Goal: Task Accomplishment & Management: Manage account settings

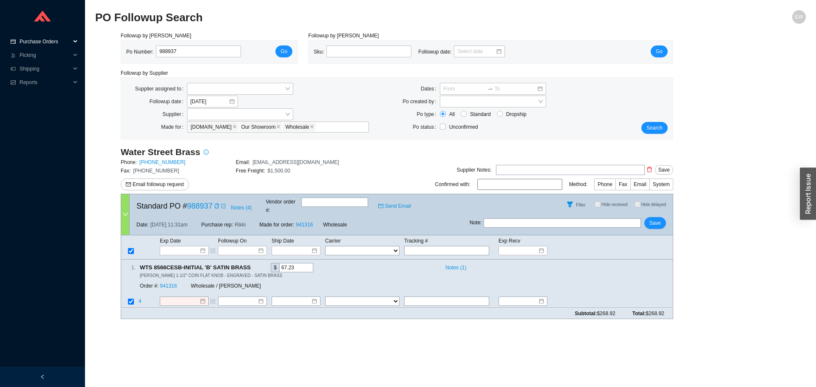
click at [48, 39] on span "Purchase Orders" at bounding box center [45, 42] width 51 height 14
click at [41, 68] on link "Followup" at bounding box center [30, 69] width 20 height 6
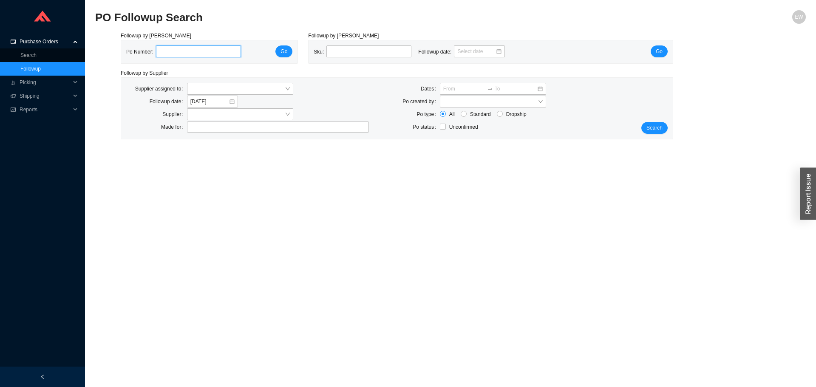
paste input "988910"
type input "988910"
click at [291, 49] on button "Go" at bounding box center [283, 51] width 17 height 12
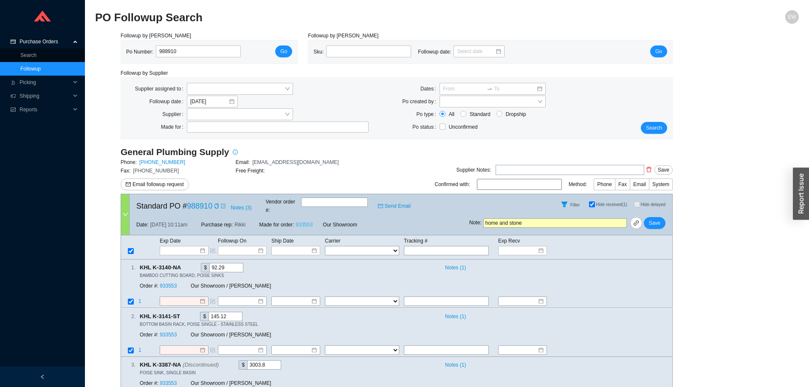
click at [308, 222] on link "933553" at bounding box center [304, 225] width 17 height 6
drag, startPoint x: 184, startPoint y: 50, endPoint x: 144, endPoint y: 46, distance: 39.7
click at [144, 46] on div "Po Number: 988910" at bounding box center [186, 51] width 121 height 13
paste input "988024"
type input "988024"
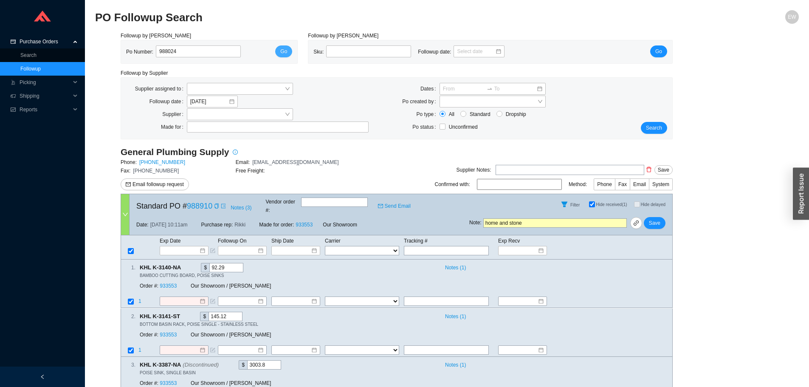
click at [292, 51] on button "Go" at bounding box center [283, 51] width 17 height 12
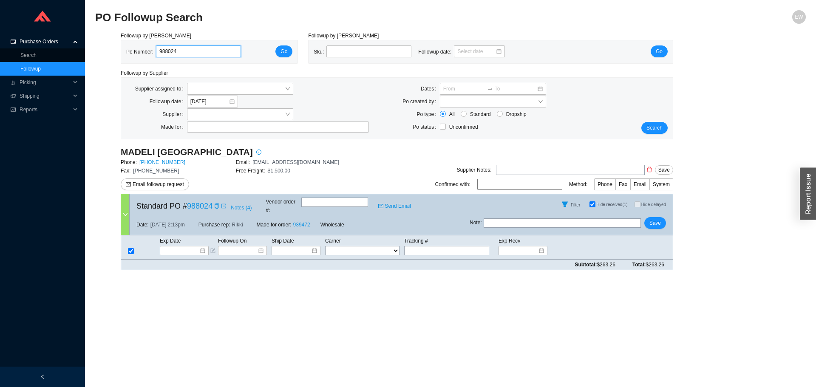
drag, startPoint x: 193, startPoint y: 50, endPoint x: 110, endPoint y: 64, distance: 84.5
click at [124, 55] on div "Po Number: 988024 Go" at bounding box center [209, 51] width 176 height 23
paste input "988937"
type input "988937"
click button "Go" at bounding box center [283, 51] width 17 height 12
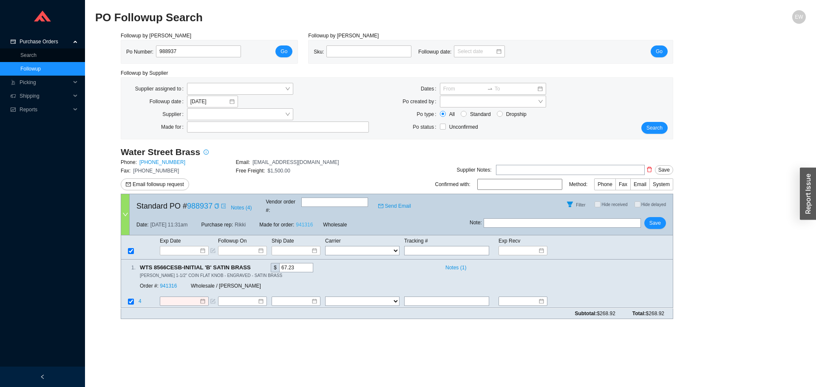
click at [304, 222] on link "941316" at bounding box center [304, 225] width 17 height 6
drag, startPoint x: 215, startPoint y: 50, endPoint x: 136, endPoint y: 49, distance: 78.6
click at [136, 49] on div "Po Number: 988937" at bounding box center [186, 51] width 121 height 13
paste input "988272"
type input "988272"
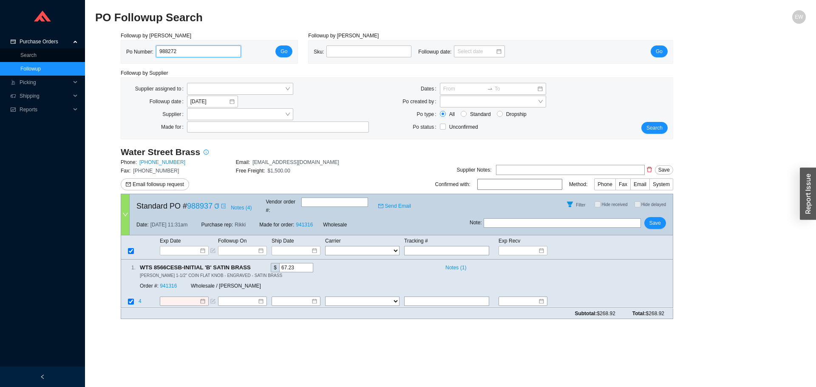
click button "Go" at bounding box center [283, 51] width 17 height 12
click at [264, 297] on div at bounding box center [242, 301] width 49 height 9
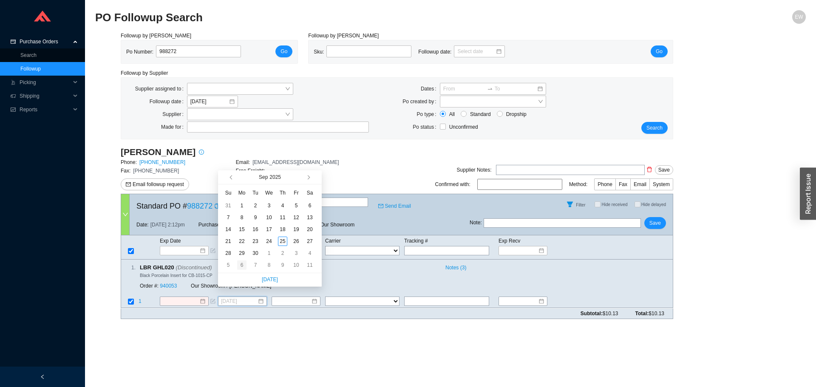
type input "[DATE]"
drag, startPoint x: 242, startPoint y: 263, endPoint x: 440, endPoint y: 264, distance: 197.5
click at [243, 264] on div "6" at bounding box center [241, 264] width 9 height 9
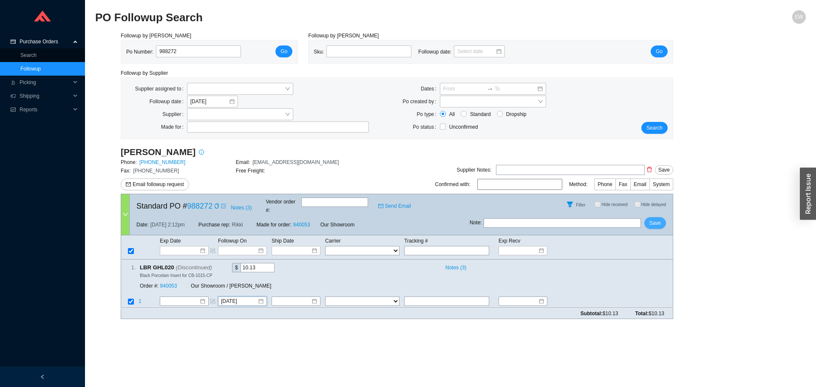
click at [657, 219] on span "Save" at bounding box center [654, 223] width 11 height 8
drag, startPoint x: 161, startPoint y: 53, endPoint x: 106, endPoint y: 54, distance: 54.8
click at [117, 54] on div "Followup by PO Po Number: 988272 Go" at bounding box center [209, 47] width 187 height 32
paste input "988910"
type input "988910"
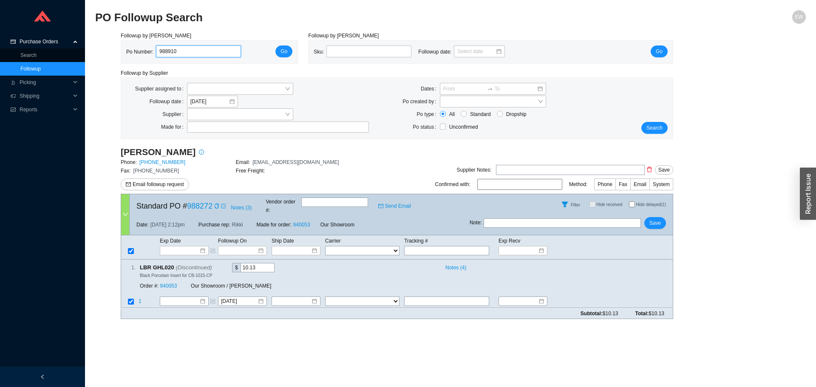
click button "Go" at bounding box center [283, 51] width 17 height 12
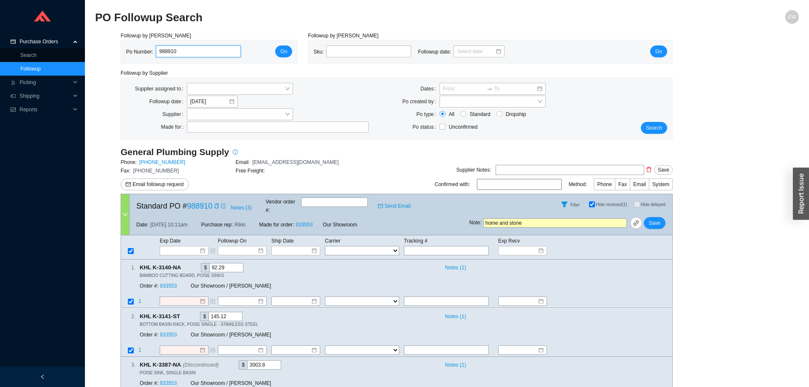
drag, startPoint x: 184, startPoint y: 54, endPoint x: 143, endPoint y: 52, distance: 41.2
click at [143, 52] on div "Po Number: 988910" at bounding box center [186, 51] width 121 height 13
paste input "988032"
type input "988032"
click button "Go" at bounding box center [283, 51] width 17 height 12
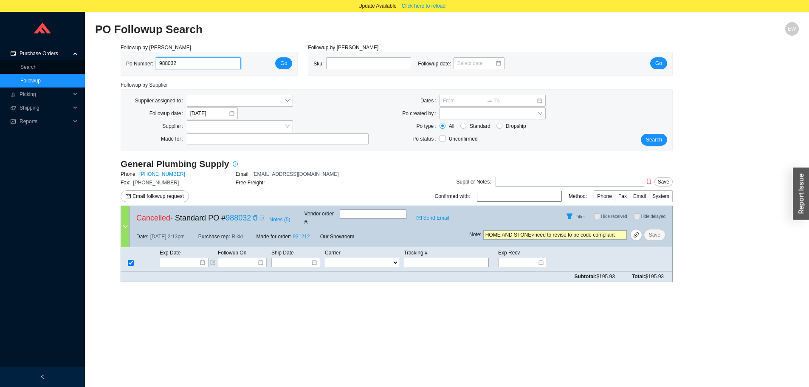
drag, startPoint x: 195, startPoint y: 65, endPoint x: 130, endPoint y: 63, distance: 65.4
click at [130, 63] on div "Po Number: 988032" at bounding box center [186, 63] width 121 height 13
paste input "988561"
type input "988561"
click button "Go" at bounding box center [283, 63] width 17 height 12
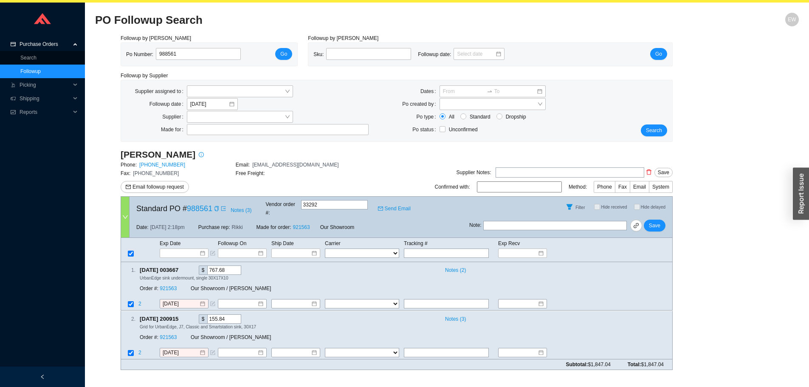
scroll to position [12, 0]
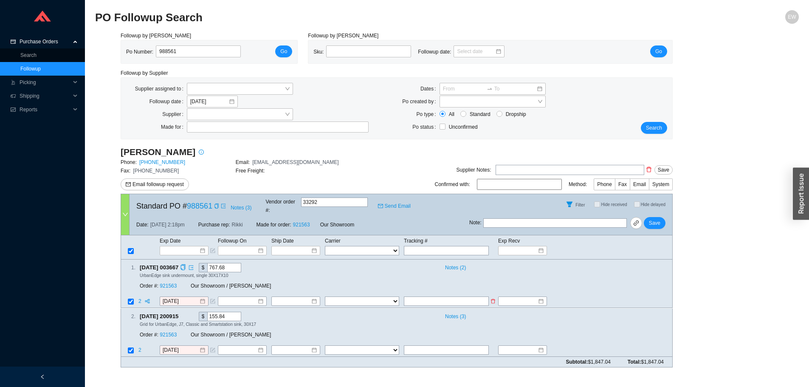
click at [439, 297] on input "text" at bounding box center [446, 301] width 85 height 9
drag, startPoint x: 443, startPoint y: 295, endPoint x: 404, endPoint y: 291, distance: 39.3
click at [404, 297] on input "639462267836" at bounding box center [446, 301] width 85 height 9
type input "639462267836"
click at [376, 297] on select "FedEx UPS ---------------- 2 Day Transportation INC A&B Freight A. [PERSON_NAME…" at bounding box center [362, 301] width 74 height 9
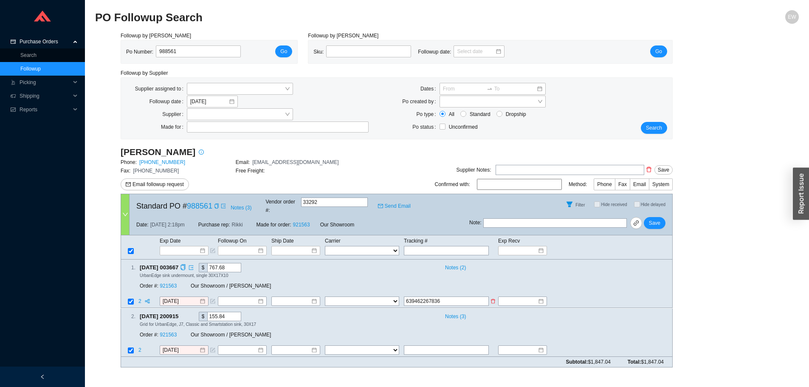
select select "1"
click at [325, 297] on select "FedEx UPS ---------------- 2 Day Transportation INC A&B Freight A. [PERSON_NAME…" at bounding box center [362, 301] width 74 height 9
drag, startPoint x: 446, startPoint y: 291, endPoint x: 395, endPoint y: 291, distance: 50.1
click at [395, 296] on tr "2 [DATE] FedEx UPS ---------------- 2 Day Transportation INC A&B Freight A. [PE…" at bounding box center [396, 301] width 551 height 11
paste input "639462267836"
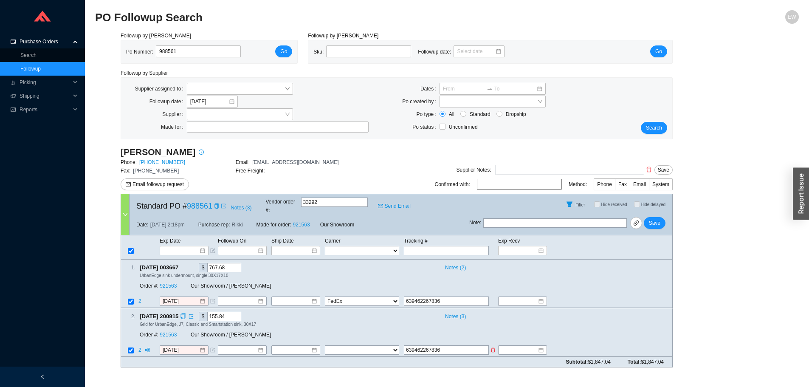
type input "639462267836"
click at [378, 345] on select "FedEx UPS ---------------- 2 Day Transportation INC A&B Freight A. [PERSON_NAME…" at bounding box center [362, 349] width 74 height 9
select select "1"
click at [325, 345] on select "FedEx UPS ---------------- 2 Day Transportation INC A&B Freight A. [PERSON_NAME…" at bounding box center [362, 349] width 74 height 9
click at [306, 246] on input at bounding box center [293, 250] width 36 height 8
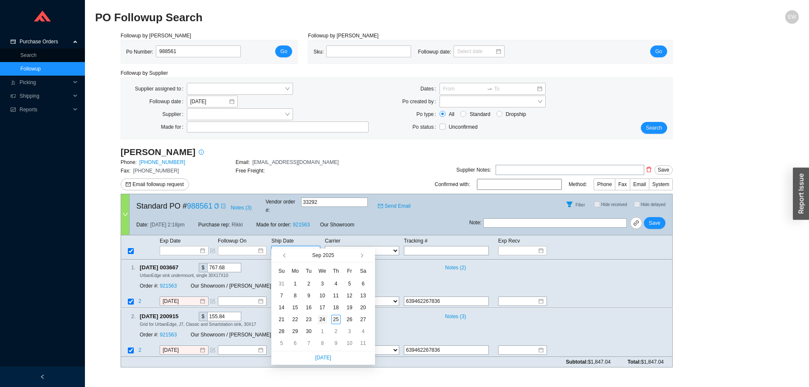
type input "[DATE]"
click at [322, 318] on div "24" at bounding box center [322, 319] width 9 height 9
type input "[DATE]"
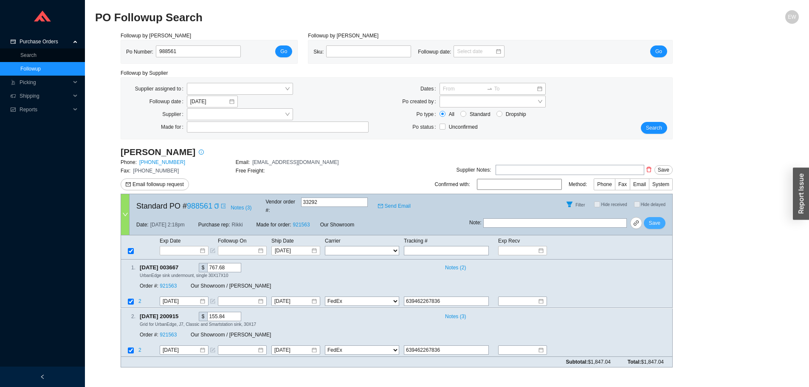
click at [659, 219] on span "Save" at bounding box center [654, 223] width 11 height 8
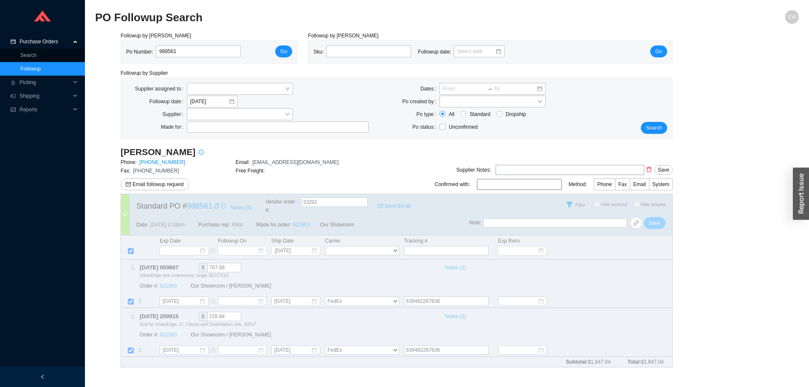
select select "1"
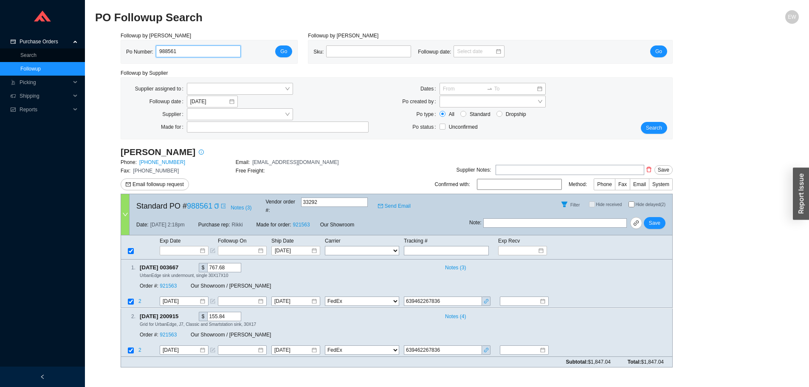
drag, startPoint x: 200, startPoint y: 48, endPoint x: 122, endPoint y: 53, distance: 78.7
click at [135, 49] on div "Po Number: 988561" at bounding box center [186, 51] width 121 height 13
paste input "988890"
type input "988890"
click button "Go" at bounding box center [283, 51] width 17 height 12
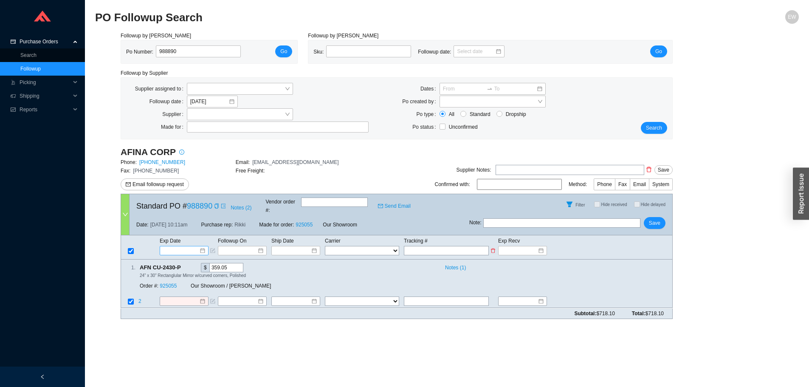
click at [200, 246] on div at bounding box center [184, 250] width 42 height 8
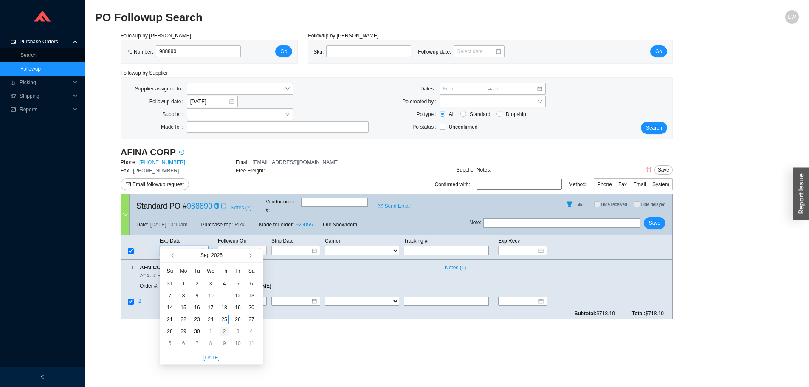
type input "[DATE]"
click at [226, 332] on div "2" at bounding box center [224, 331] width 9 height 9
type input "[DATE]"
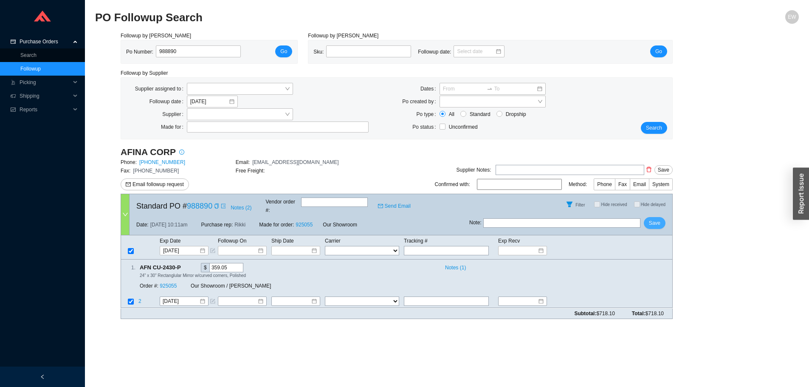
click at [653, 219] on span "Save" at bounding box center [654, 223] width 11 height 8
drag, startPoint x: 181, startPoint y: 48, endPoint x: 134, endPoint y: 45, distance: 46.8
click at [135, 45] on div "Po Number: 988890 Go" at bounding box center [209, 51] width 176 height 23
paste input "982941"
type input "982941"
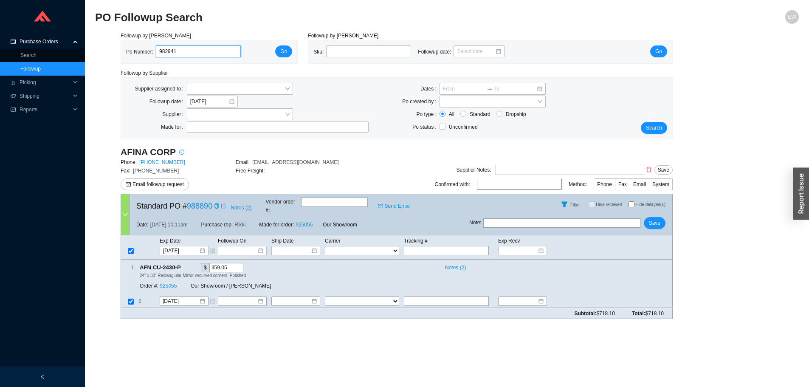
click button "Go" at bounding box center [283, 51] width 17 height 12
